Goal: Information Seeking & Learning: Learn about a topic

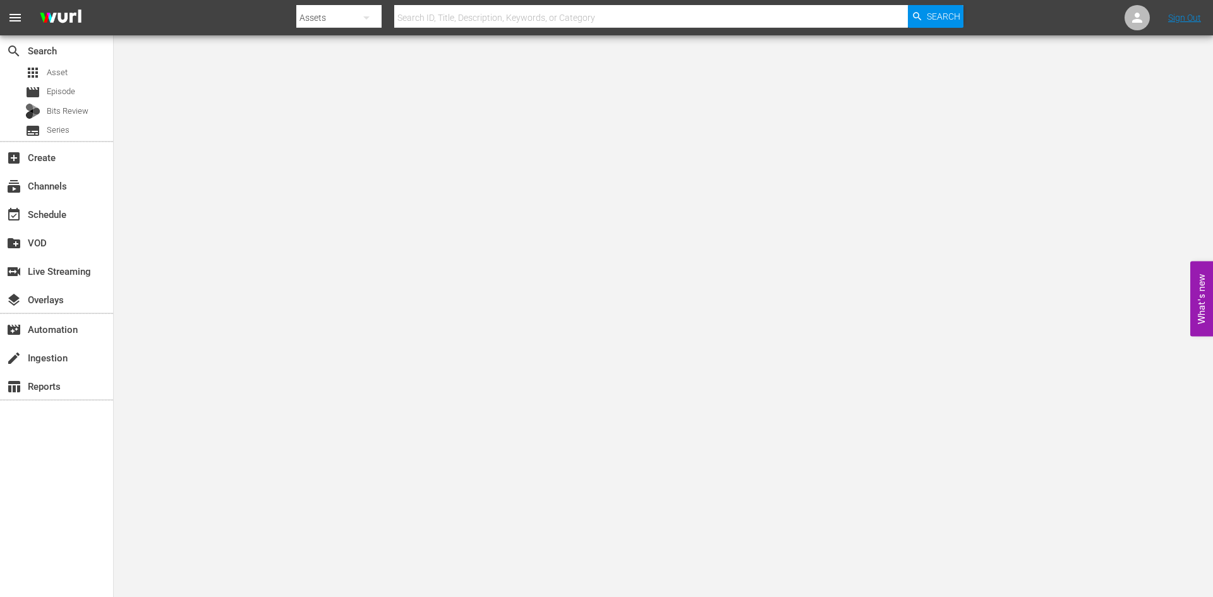
click at [750, 17] on input "text" at bounding box center [651, 18] width 514 height 30
type input "how to build a g"
click at [44, 73] on div "apps Asset" at bounding box center [46, 73] width 42 height 18
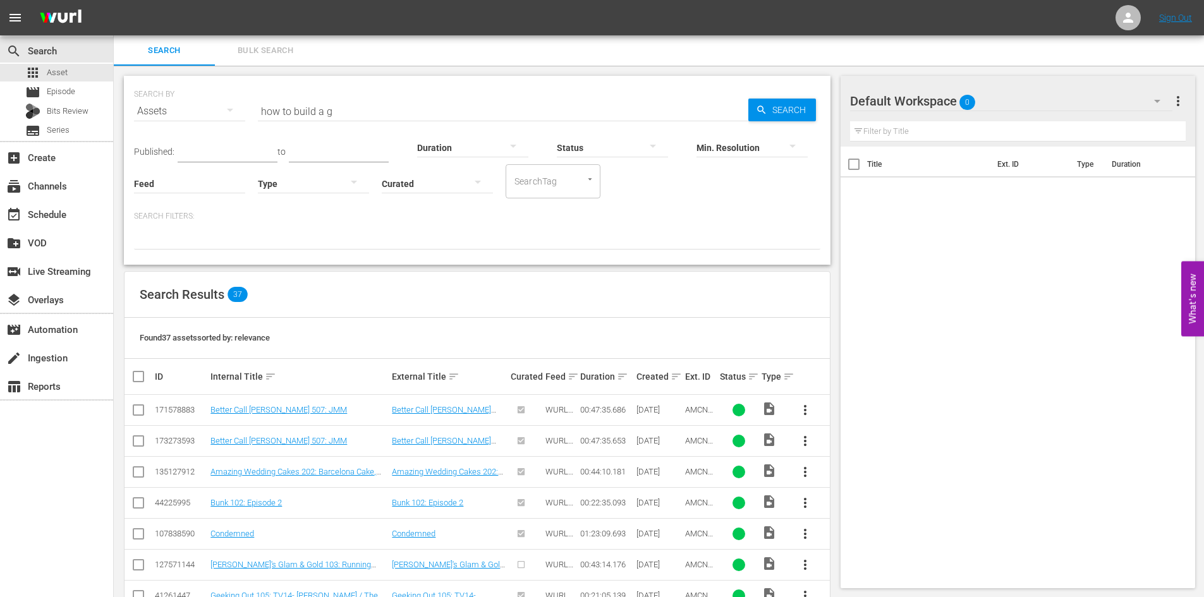
click at [335, 50] on div "Search Bulk Search" at bounding box center [659, 50] width 1090 height 30
click at [291, 52] on span "Bulk Search" at bounding box center [265, 51] width 86 height 15
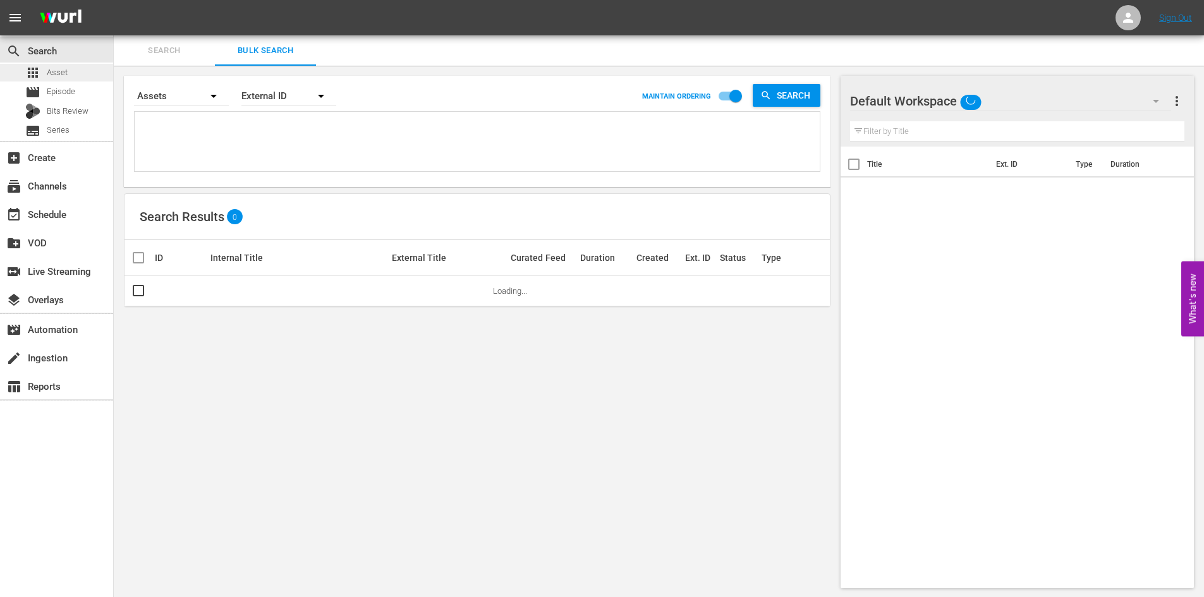
click at [64, 72] on span "Asset" at bounding box center [57, 72] width 21 height 13
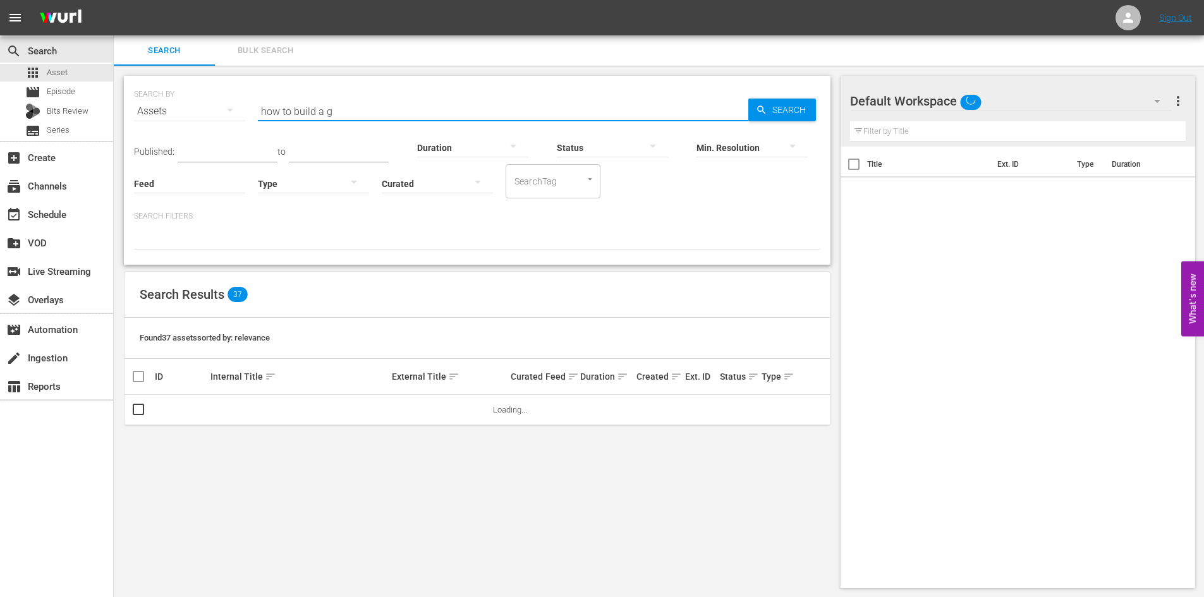
click at [387, 116] on input "how to build a g" at bounding box center [503, 111] width 490 height 30
